Goal: Task Accomplishment & Management: Manage account settings

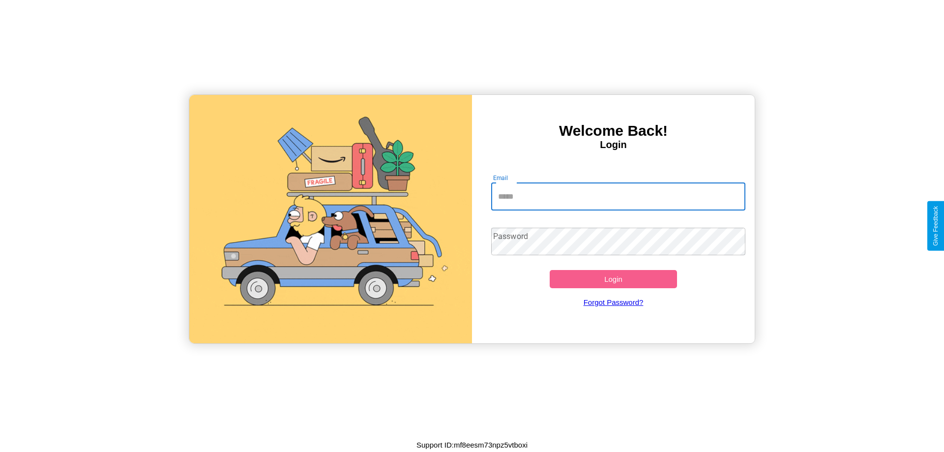
click at [618, 196] on input "Email" at bounding box center [618, 197] width 255 height 28
type input "**********"
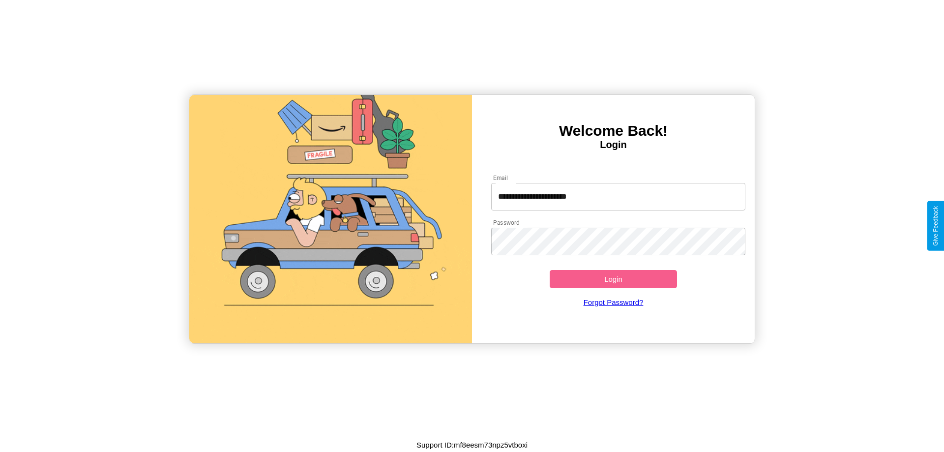
click at [613, 279] on button "Login" at bounding box center [613, 279] width 127 height 18
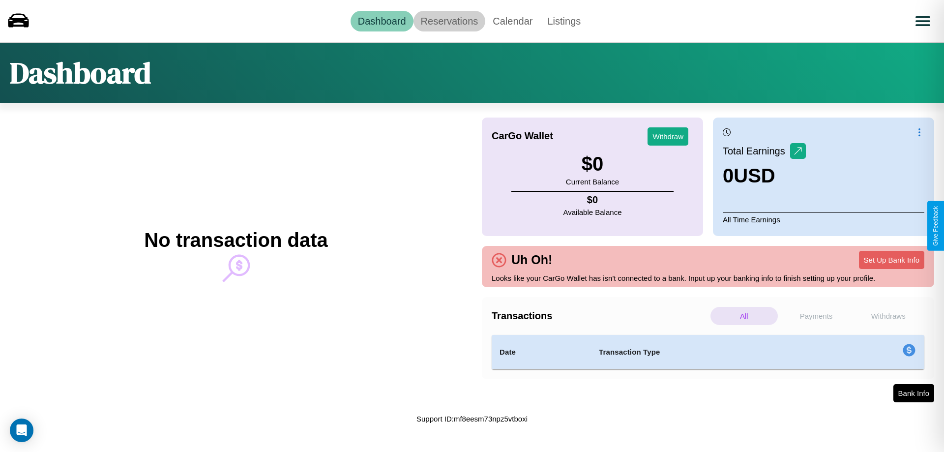
click at [449, 21] on link "Reservations" at bounding box center [449, 21] width 72 height 21
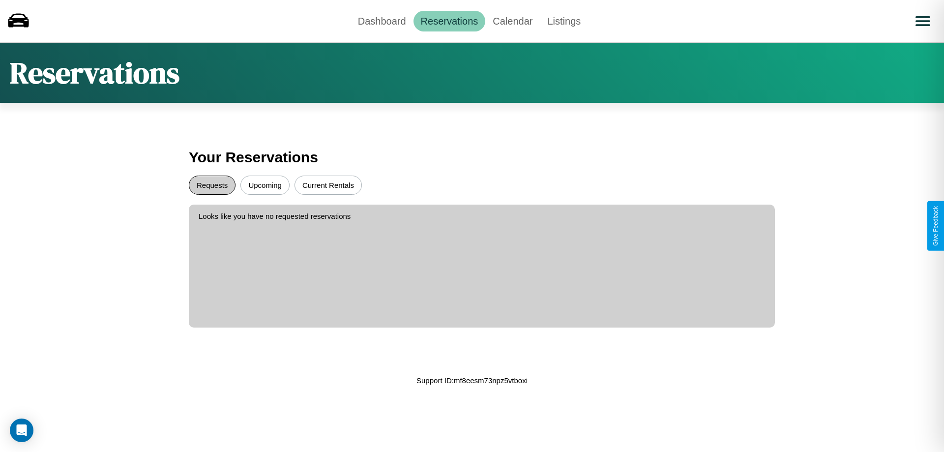
click at [212, 185] on button "Requests" at bounding box center [212, 185] width 47 height 19
click at [265, 185] on button "Upcoming" at bounding box center [264, 185] width 49 height 19
